Goal: Transaction & Acquisition: Purchase product/service

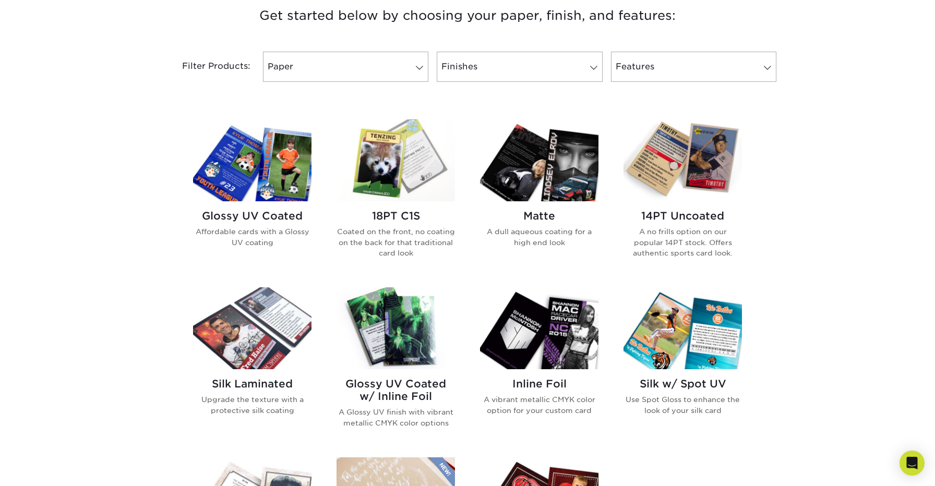
scroll to position [409, 0]
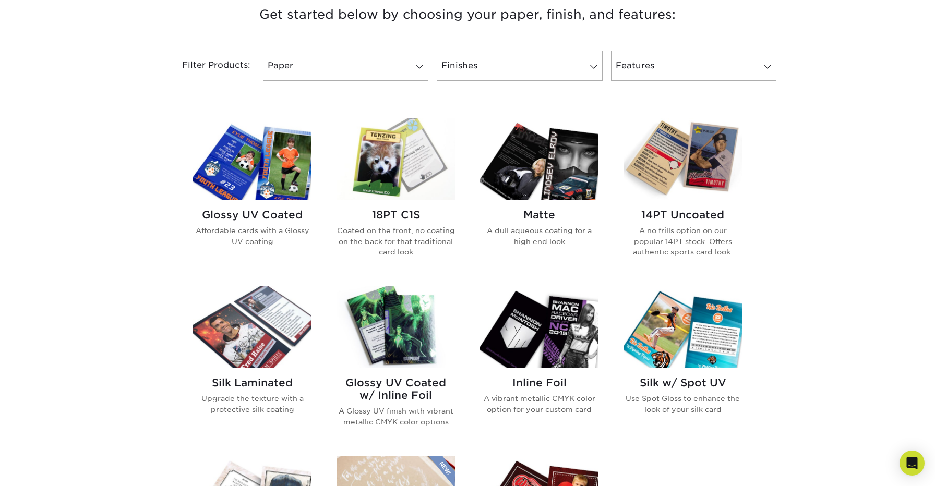
click at [223, 195] on img at bounding box center [252, 159] width 118 height 82
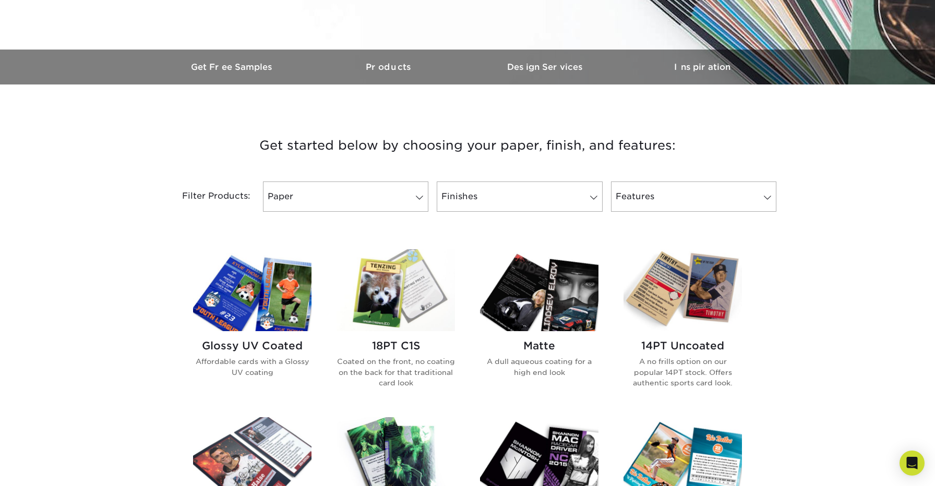
scroll to position [282, 0]
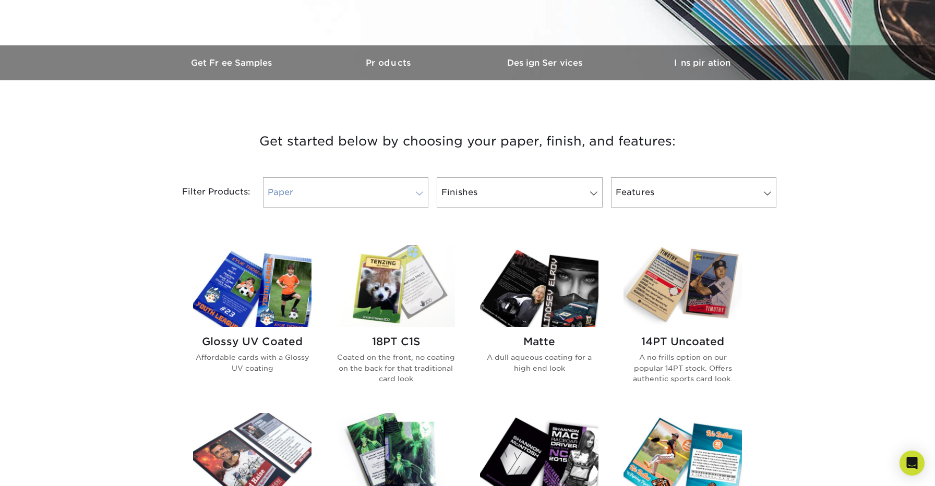
click at [403, 194] on link "Paper" at bounding box center [345, 192] width 165 height 30
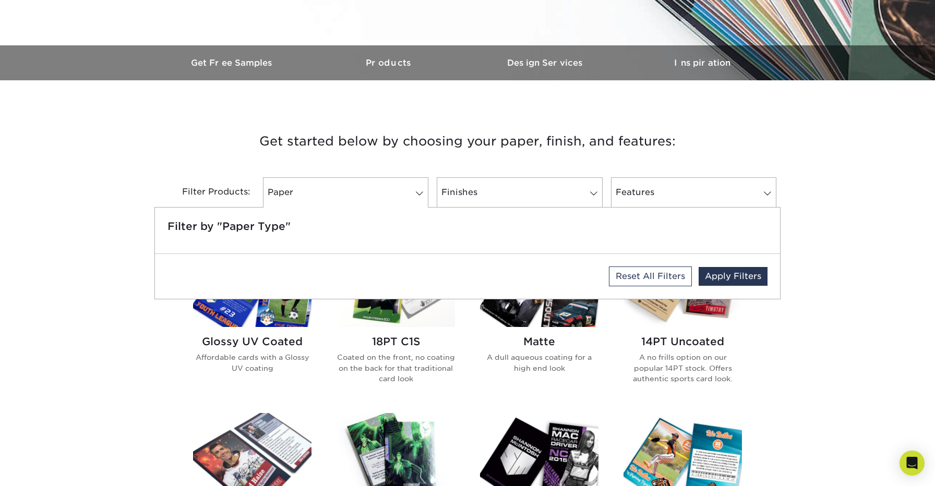
click at [812, 302] on div "Get started below by choosing your paper, finish, and features: Filtered Matche…" at bounding box center [467, 494] width 935 height 778
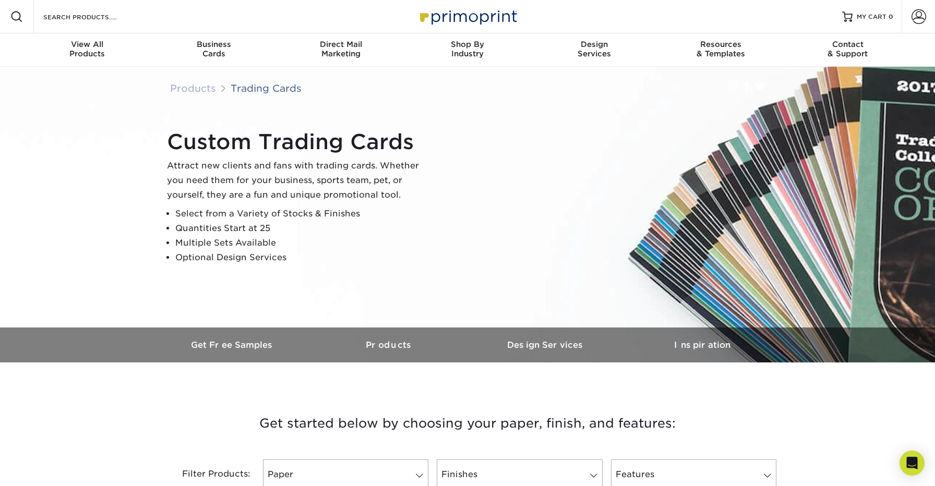
scroll to position [0, 0]
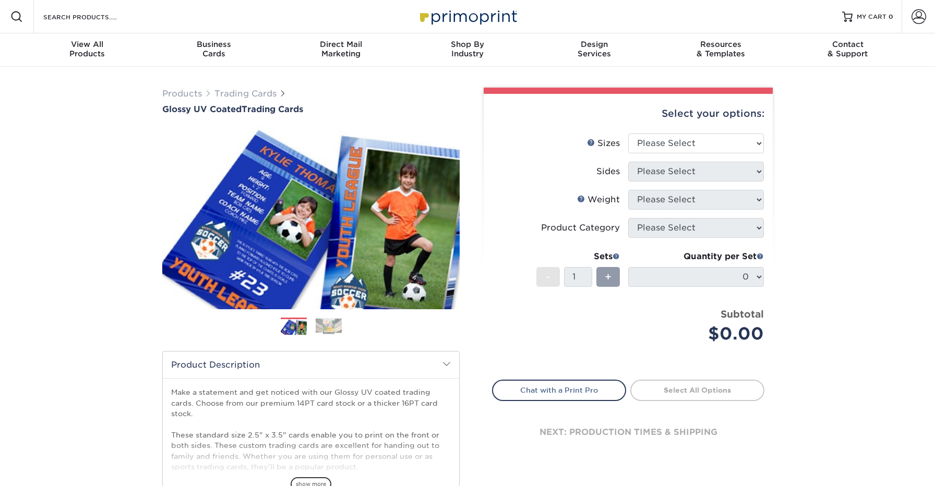
click at [680, 155] on li "Sizes Help Sizes Please Select 2.5" x 3.5"" at bounding box center [628, 148] width 271 height 28
select select "2.50x3.50"
select select "13abbda7-1d64-4f25-8bb2-c179b224825d"
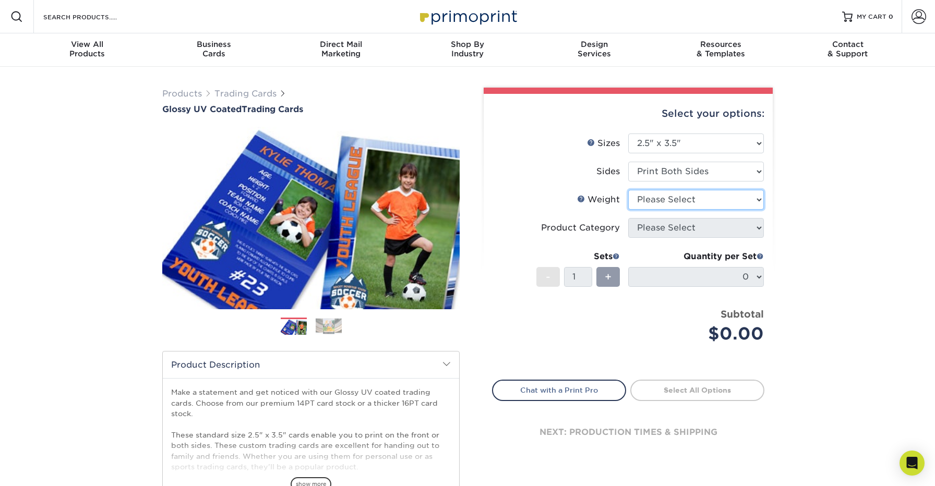
select select "18PTC1S"
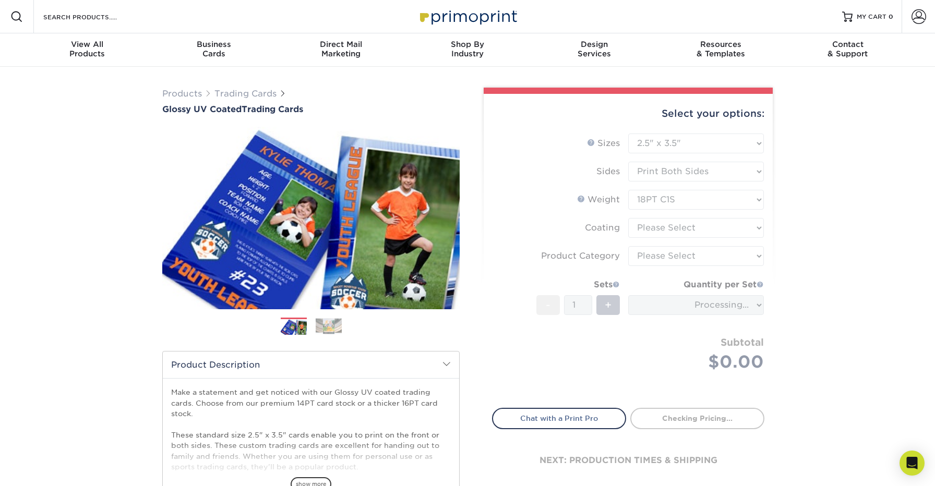
click at [704, 233] on form "Sizes Help Sizes Please Select 2.5" x 3.5" Sides Please Select 16PT - 1" at bounding box center [628, 265] width 272 height 262
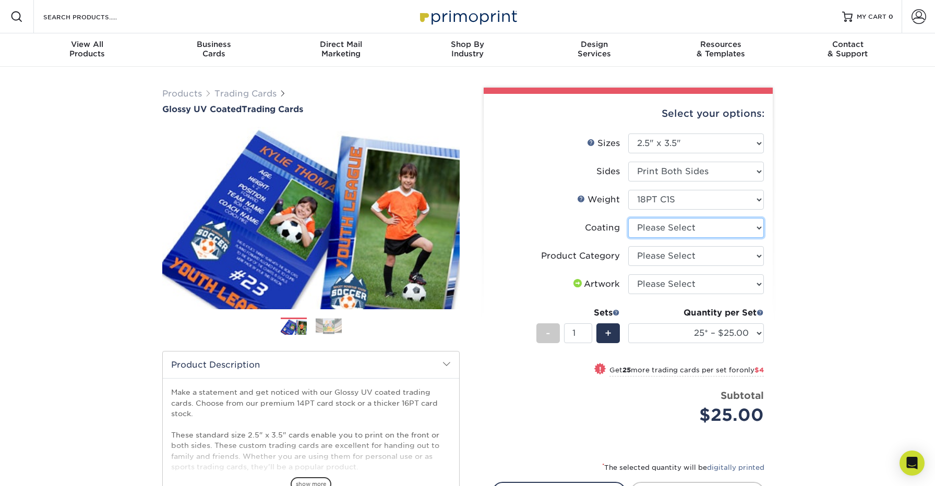
select select "1e8116af-acfc-44b1-83dc-8181aa338834"
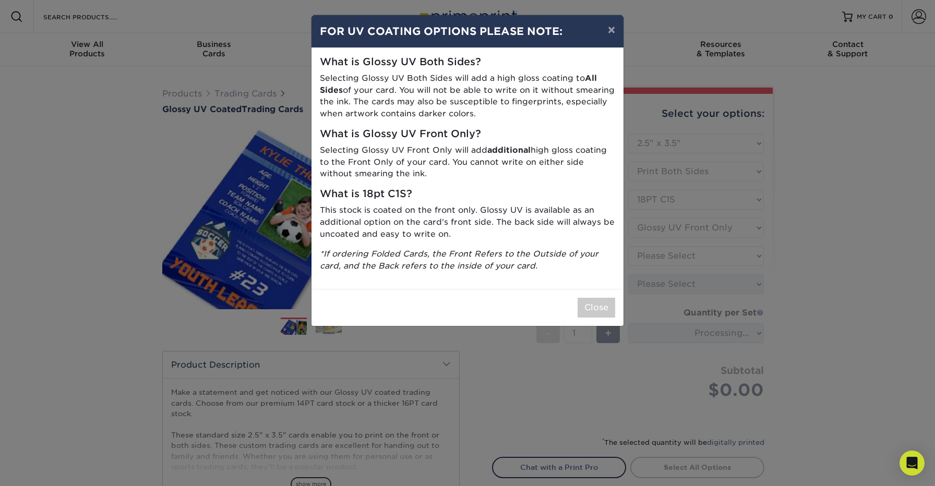
click at [714, 256] on div "× FOR UV COATING OPTIONS PLEASE NOTE: What is Glossy UV Both Sides? Selecting G…" at bounding box center [467, 243] width 935 height 486
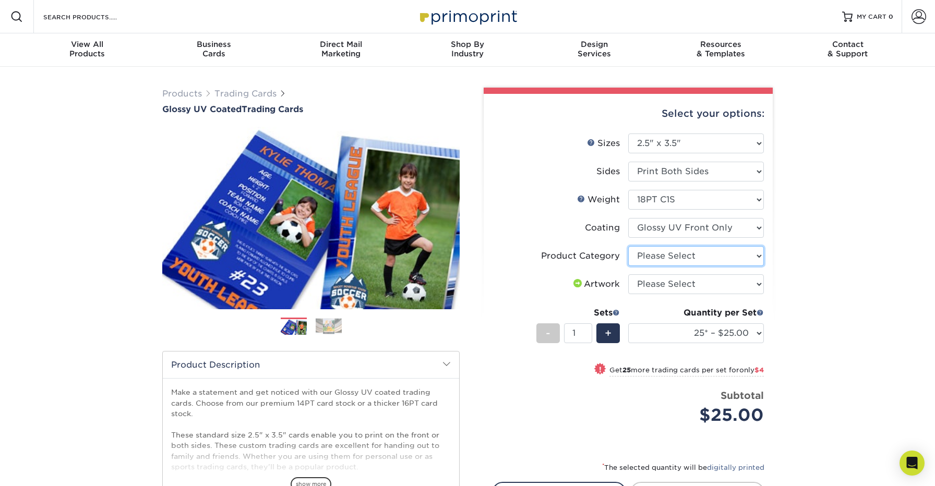
select select "c2f9bce9-36c2-409d-b101-c29d9d031e18"
select select "upload"
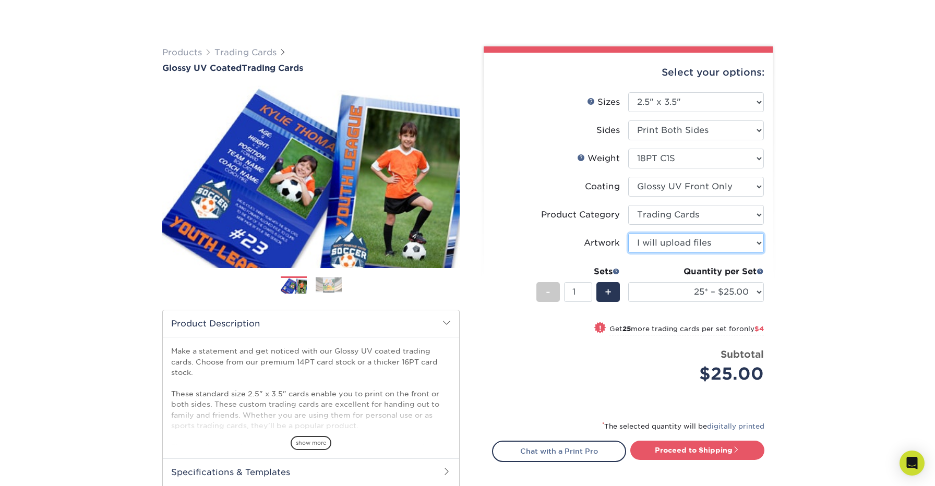
scroll to position [68, 0]
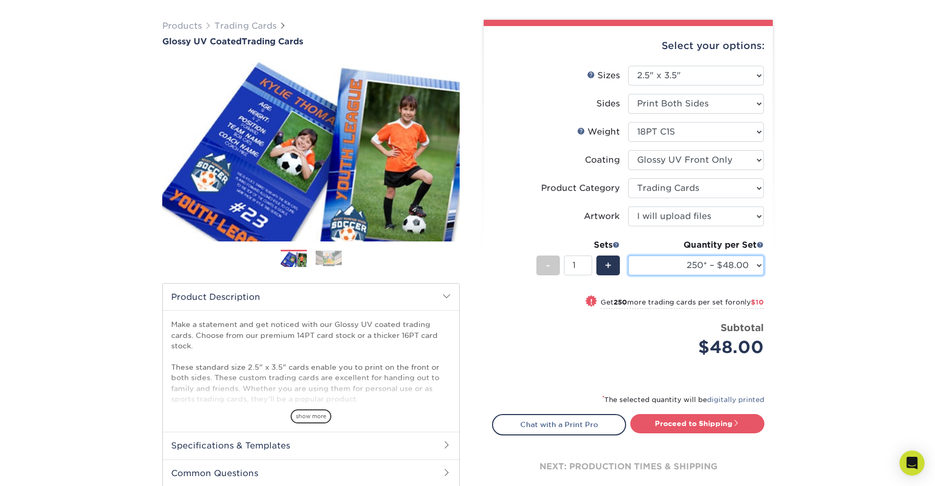
select select "75* – $37.00"
click at [611, 271] on span "+" at bounding box center [608, 266] width 7 height 16
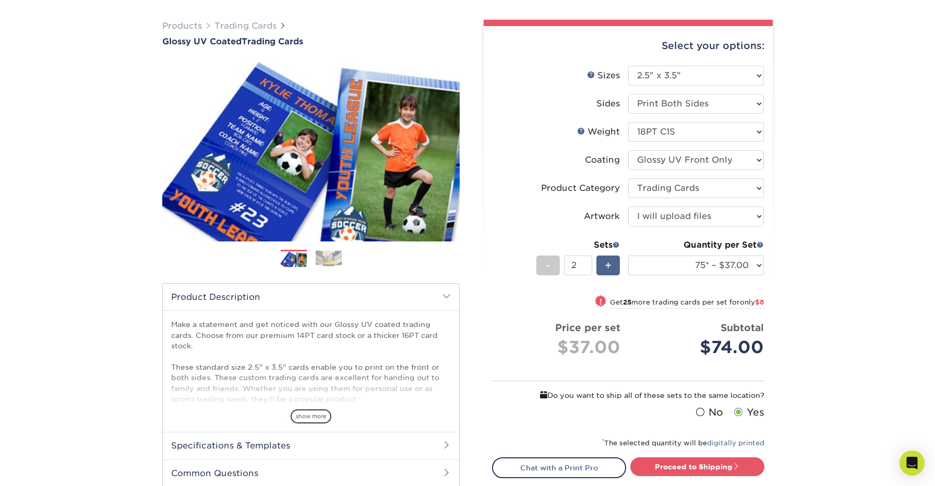
click at [611, 271] on span "+" at bounding box center [608, 266] width 7 height 16
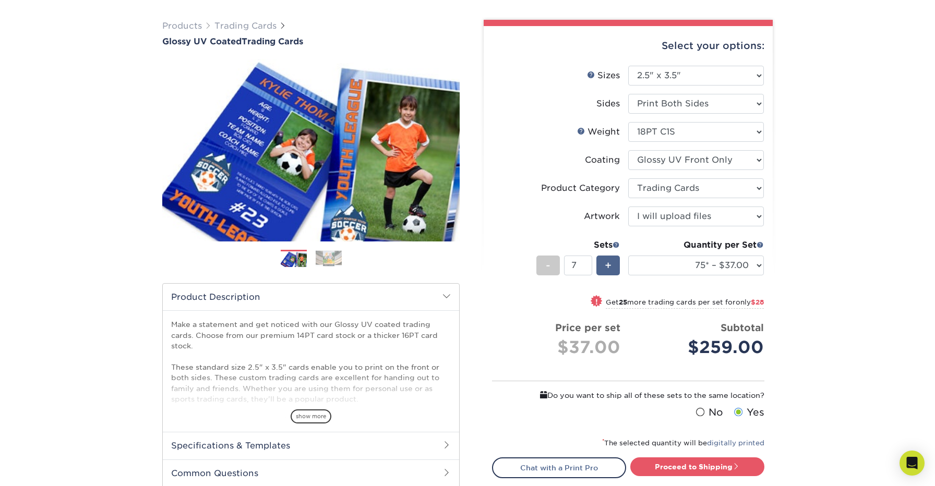
click at [611, 271] on span "+" at bounding box center [608, 266] width 7 height 16
type input "10"
click at [848, 259] on div "Products Trading Cards Glossy UV Coated Trading Cards Previous Next /" at bounding box center [467, 289] width 935 height 580
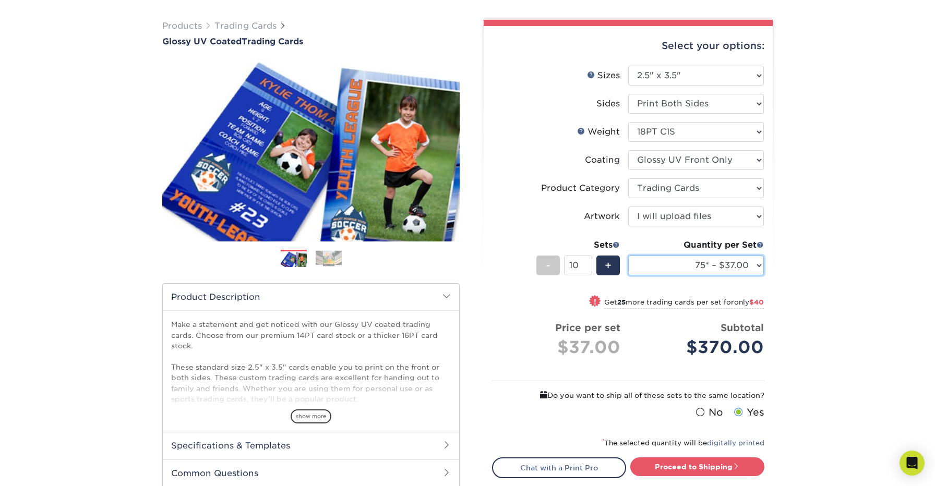
select select "100* – $41.00"
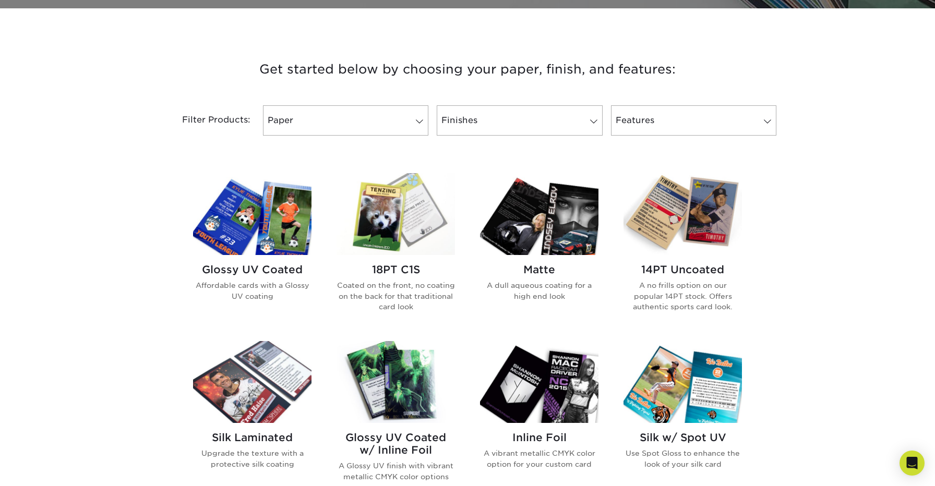
scroll to position [357, 0]
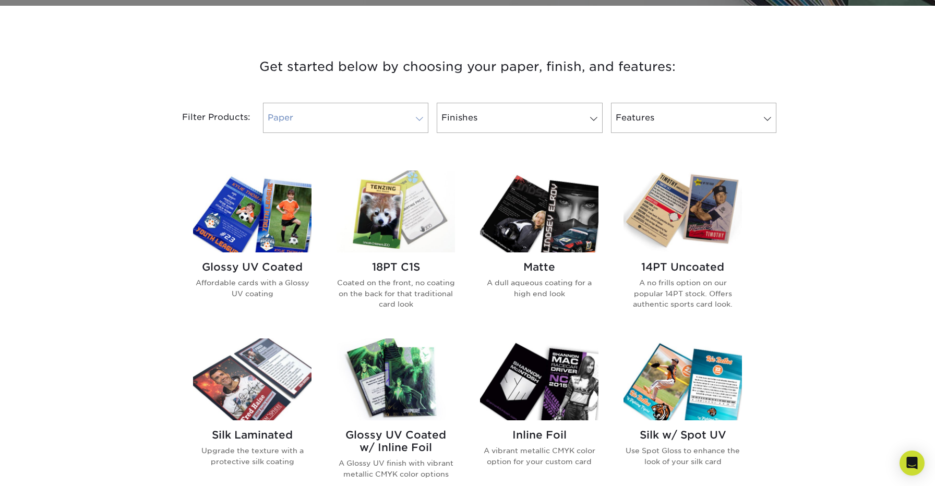
click at [352, 106] on link "Paper" at bounding box center [345, 118] width 165 height 30
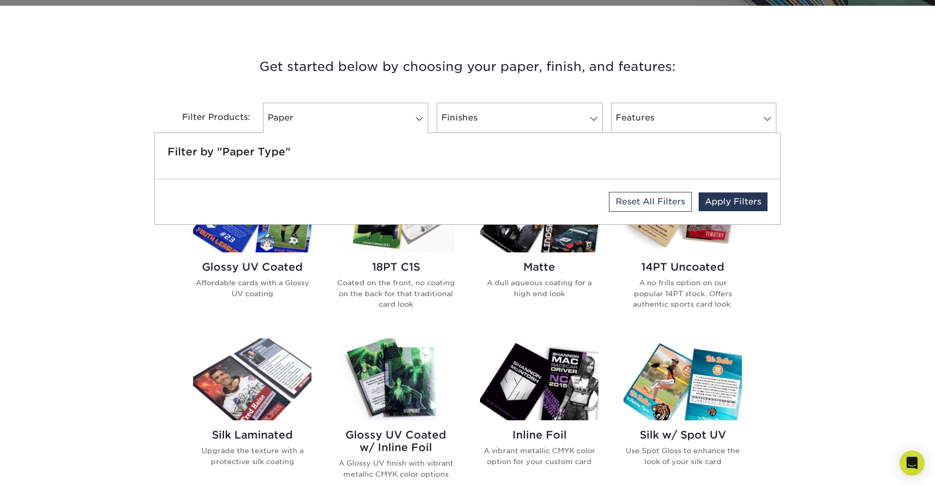
click at [196, 70] on h3 "Get started below by choosing your paper, finish, and features:" at bounding box center [467, 66] width 610 height 47
